Goal: Task Accomplishment & Management: Manage account settings

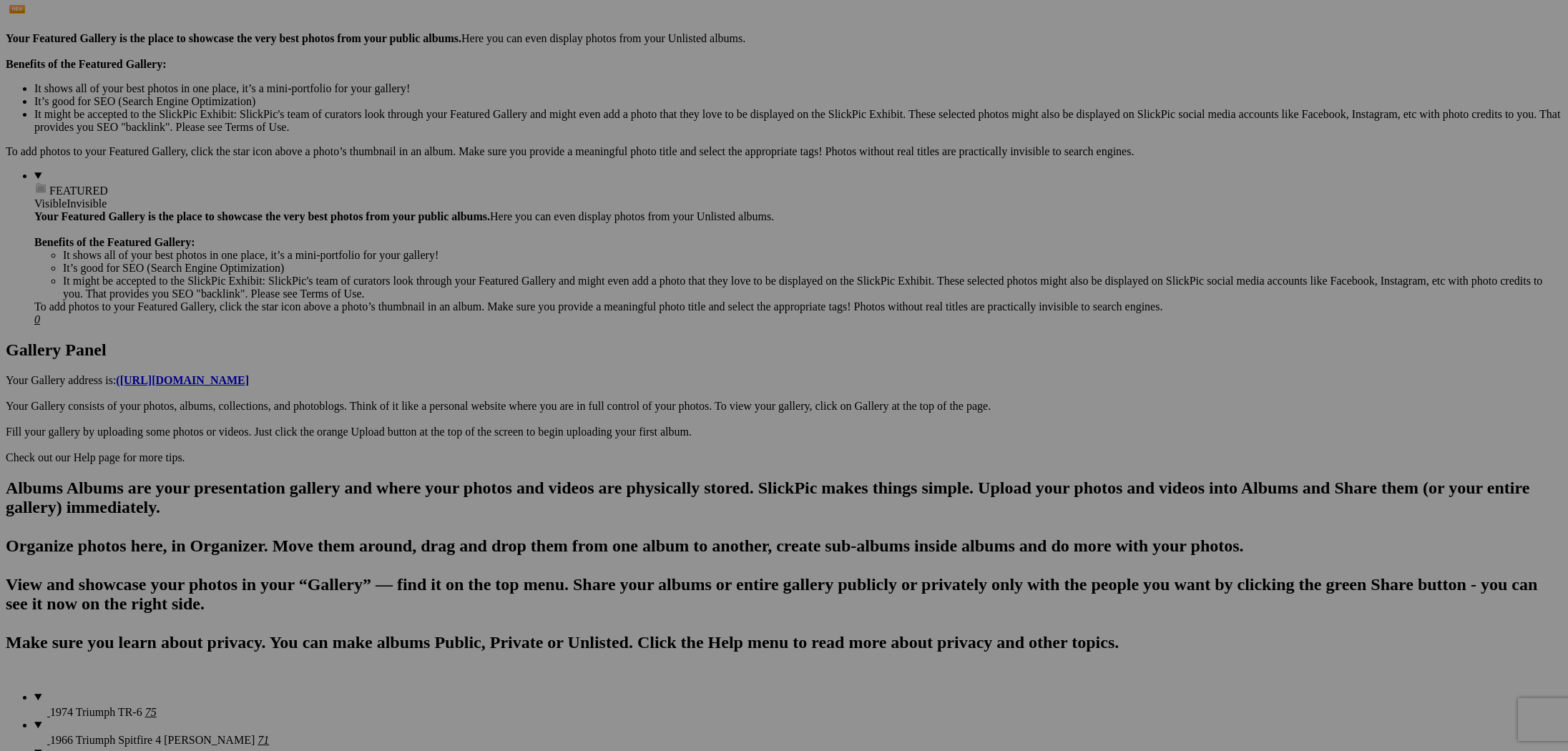
scroll to position [520, 0]
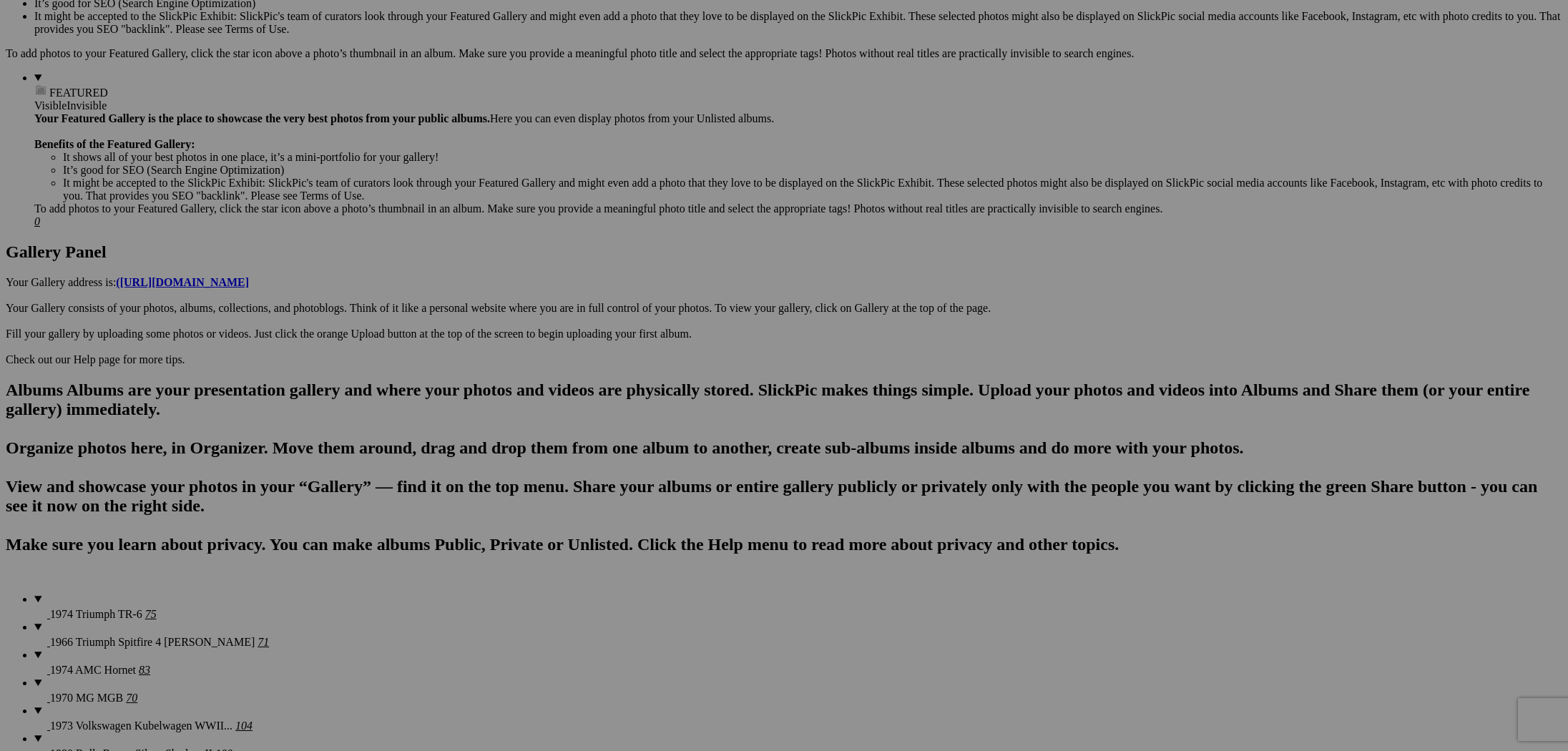
click at [689, 473] on link "Yes" at bounding box center [680, 470] width 16 height 12
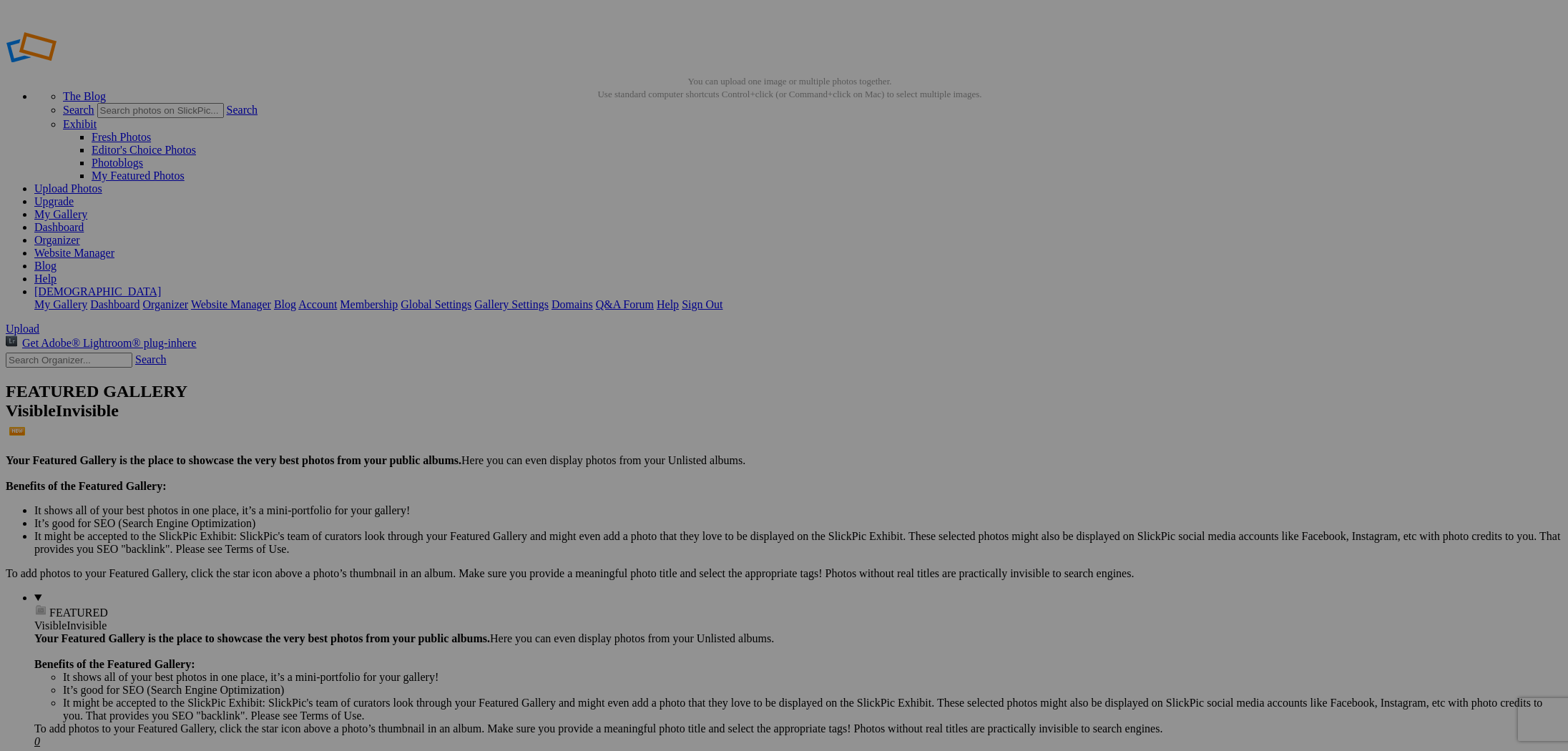
scroll to position [-1, 0]
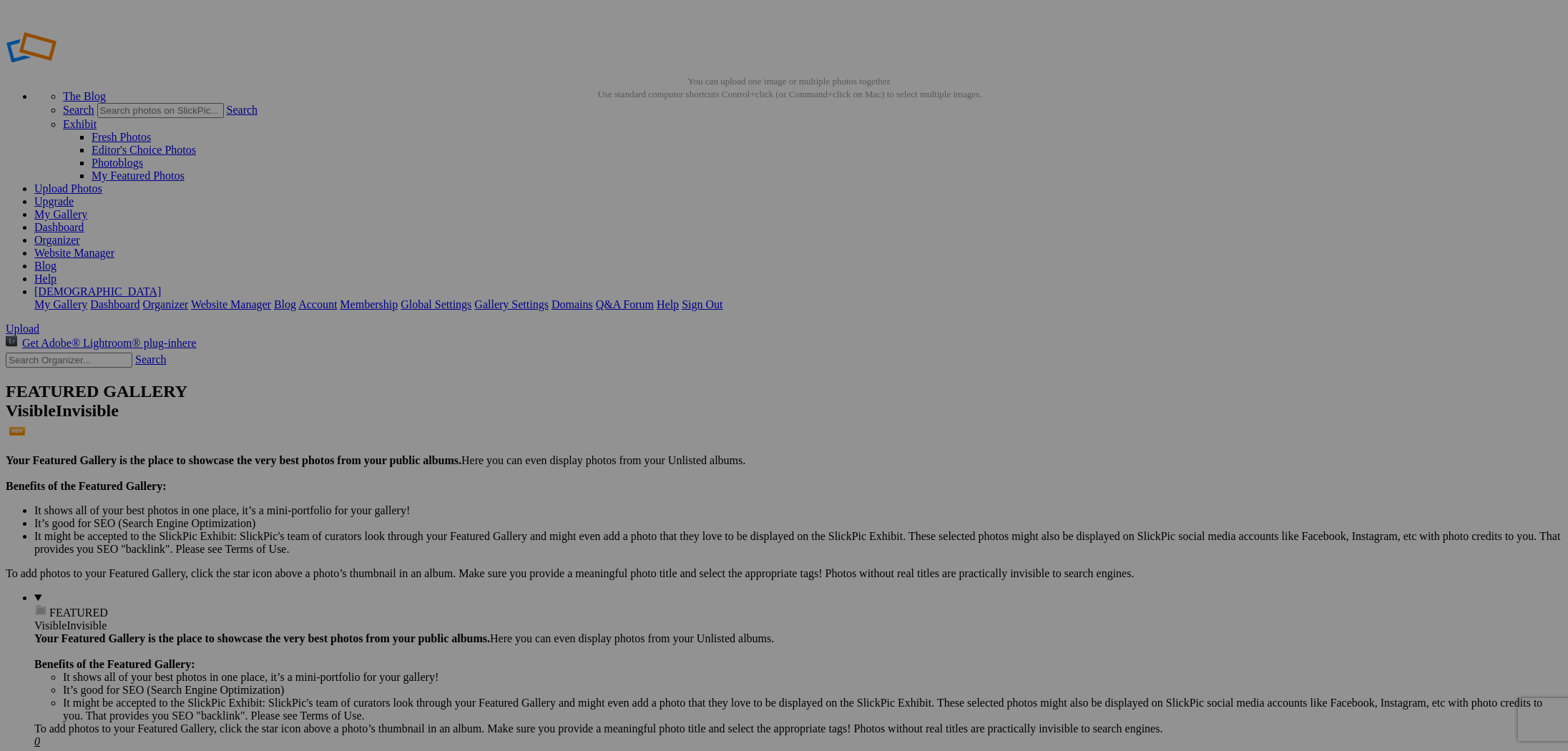
drag, startPoint x: 754, startPoint y: 441, endPoint x: 636, endPoint y: 400, distance: 124.9
